Goal: Task Accomplishment & Management: Complete application form

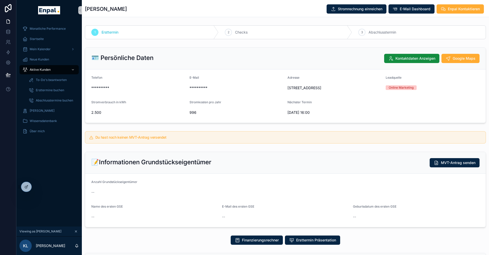
scroll to position [106, 0]
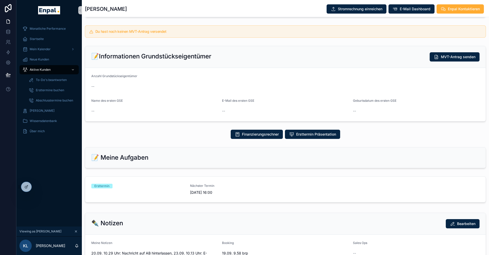
click at [47, 158] on div "Monatliche Performance Startseite Mein Kalender Neue Kunden Aktive Kunden To-Do…" at bounding box center [49, 123] width 66 height 206
click at [36, 186] on icon at bounding box center [36, 185] width 1 height 1
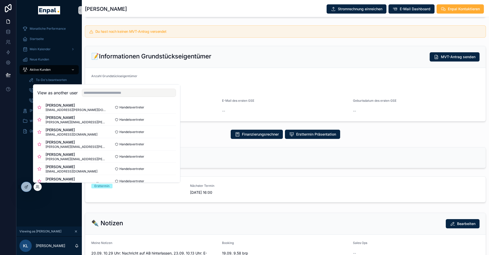
scroll to position [60, 0]
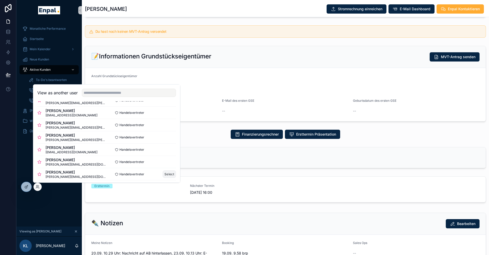
click at [167, 172] on button "Select" at bounding box center [169, 173] width 13 height 7
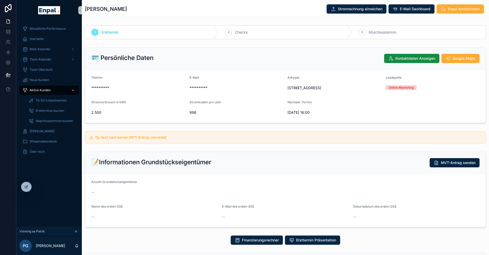
click at [41, 91] on span "Aktive Kunden" at bounding box center [40, 90] width 21 height 4
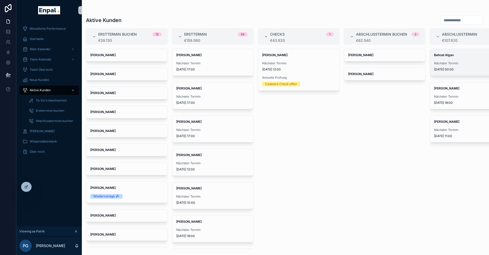
click at [440, 62] on span "Nächster Termin" at bounding box center [470, 63] width 73 height 4
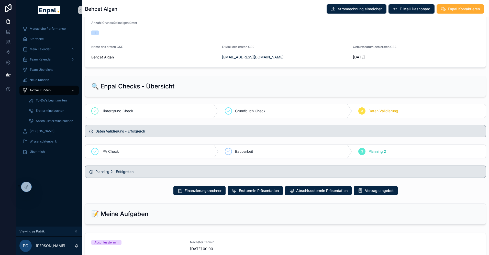
scroll to position [216, 0]
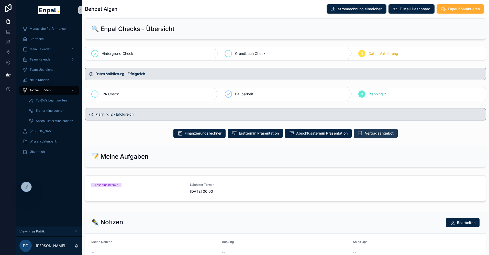
click at [380, 136] on span "Vertragsangebot" at bounding box center [379, 133] width 29 height 5
click at [301, 136] on span "Abschlusstermin Präsentation" at bounding box center [321, 133] width 51 height 5
click at [39, 186] on icon at bounding box center [38, 187] width 4 height 4
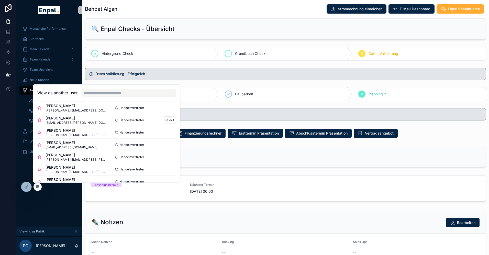
scroll to position [49, 0]
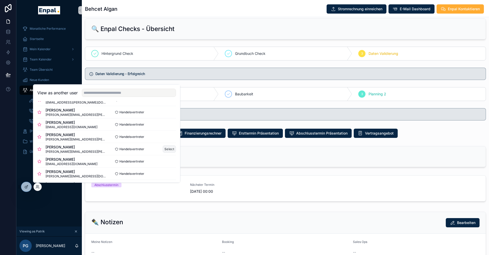
click at [168, 150] on button "Select" at bounding box center [169, 148] width 13 height 7
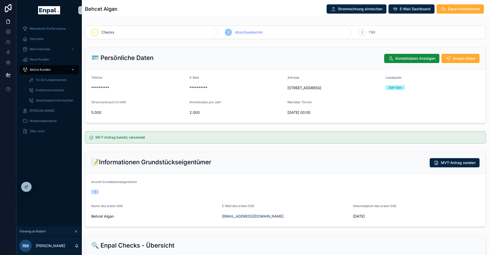
click at [41, 69] on span "Aktive Kunden" at bounding box center [40, 70] width 21 height 4
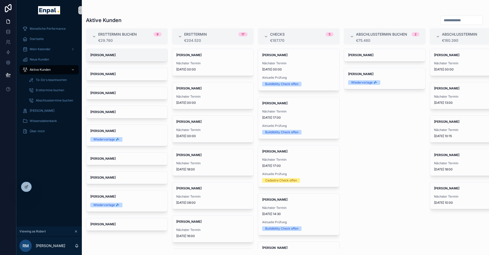
click at [107, 55] on strong "[PERSON_NAME]" at bounding box center [102, 55] width 25 height 4
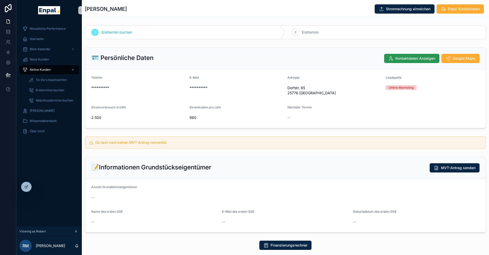
click at [406, 59] on span "Kontaktdaten Anzeigen" at bounding box center [416, 58] width 40 height 5
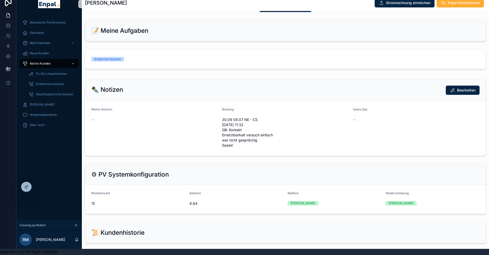
scroll to position [231, 0]
click at [256, 61] on link "Ersttermin buchen" at bounding box center [285, 59] width 401 height 19
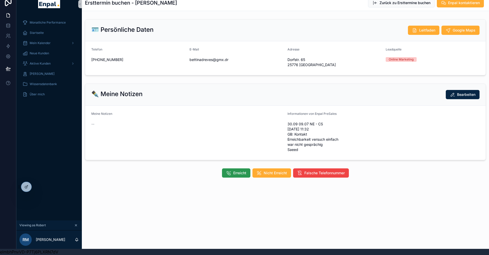
click at [240, 175] on span "Erreicht" at bounding box center [239, 172] width 13 height 5
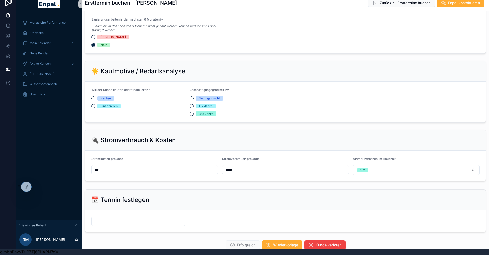
scroll to position [336, 0]
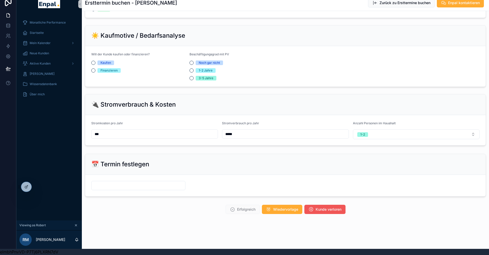
click at [324, 209] on span "Kunde verloren" at bounding box center [329, 209] width 26 height 5
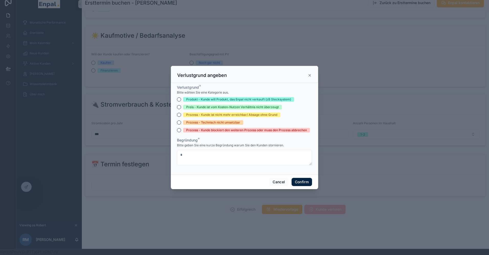
click at [194, 129] on div "Prozess - Kunde blockiert den weiteren Prozess oder muss den Prozess abbrechen" at bounding box center [246, 130] width 121 height 5
click at [181, 129] on button "Prozess - Kunde blockiert den weiteren Prozess oder muss den Prozess abbrechen" at bounding box center [179, 130] width 4 height 4
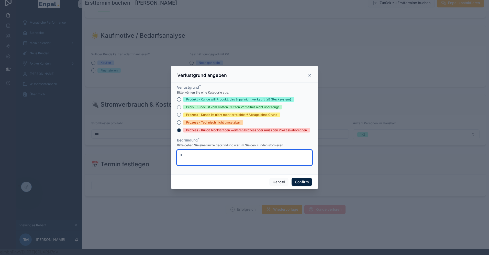
click at [210, 158] on textarea at bounding box center [244, 157] width 135 height 15
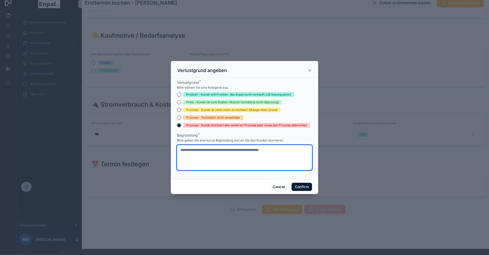
type textarea "**********"
click at [304, 186] on button "Confirm" at bounding box center [302, 187] width 20 height 8
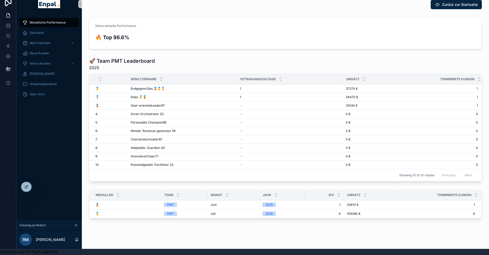
click at [50, 129] on div "Monatliche Performance Startseite Mein Kalender Neue Kunden Aktive Kunden Verlo…" at bounding box center [49, 117] width 66 height 206
click at [37, 187] on icon at bounding box center [37, 187] width 2 height 1
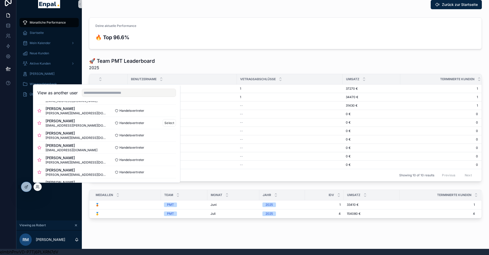
scroll to position [39, 0]
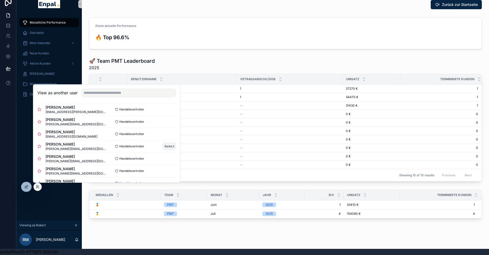
click at [167, 145] on button "Select" at bounding box center [169, 145] width 13 height 7
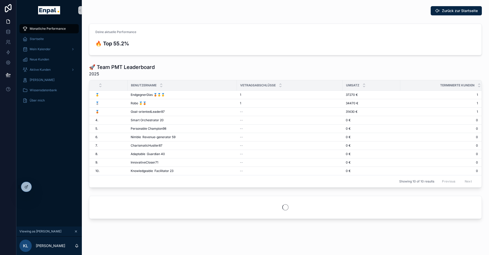
scroll to position [6, 0]
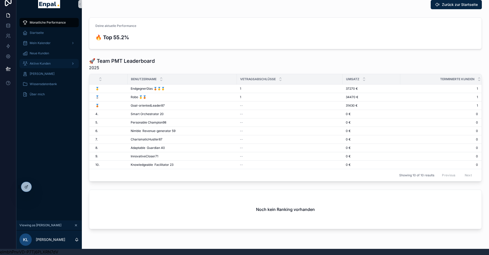
click at [48, 61] on span "Aktive Kunden" at bounding box center [40, 63] width 21 height 4
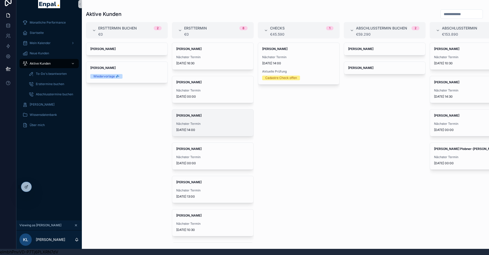
click at [193, 125] on span "Nächster Termin" at bounding box center [212, 124] width 73 height 4
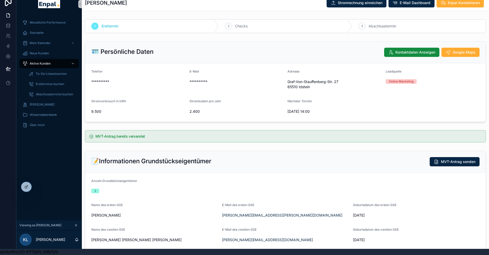
click at [48, 190] on div "Monatliche Performance Startseite Mein Kalender Neue Kunden Aktive Kunden To-Do…" at bounding box center [49, 117] width 66 height 206
click at [39, 188] on icon at bounding box center [39, 187] width 1 height 1
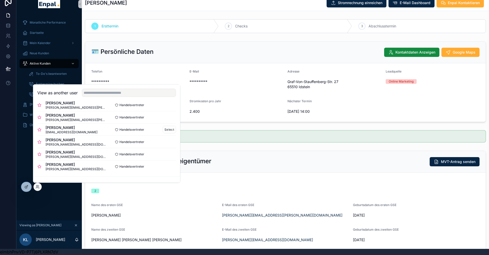
scroll to position [86, 0]
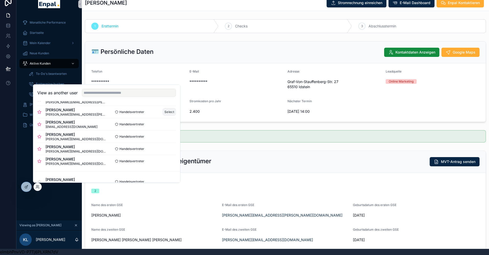
click at [168, 111] on button "Select" at bounding box center [169, 111] width 13 height 7
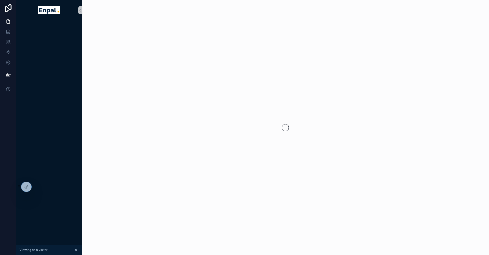
scroll to position [6, 0]
